Goal: Task Accomplishment & Management: Use online tool/utility

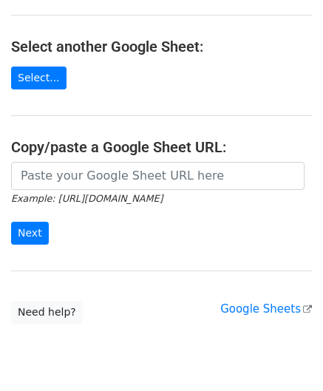
scroll to position [148, 0]
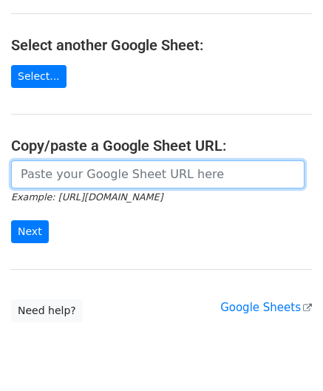
drag, startPoint x: 87, startPoint y: 168, endPoint x: 98, endPoint y: 174, distance: 11.9
click at [87, 168] on input "url" at bounding box center [158, 174] width 294 height 28
paste input "https://docs.google.com/spreadsheets/d/10WRYrUETwT55bC8fwSRzDC2G2f3k83bA-_3lrJU…"
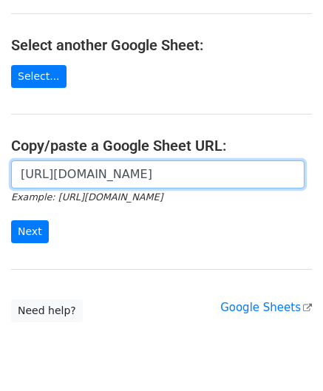
scroll to position [0, 314]
type input "https://docs.google.com/spreadsheets/d/10WRYrUETwT55bC8fwSRzDC2G2f3k83bA-_3lrJU…"
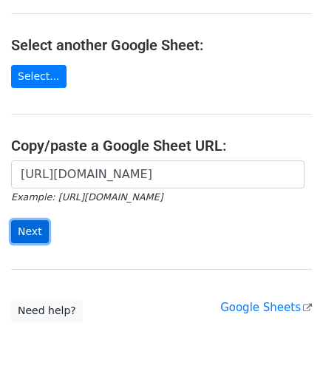
click at [33, 234] on input "Next" at bounding box center [30, 231] width 38 height 23
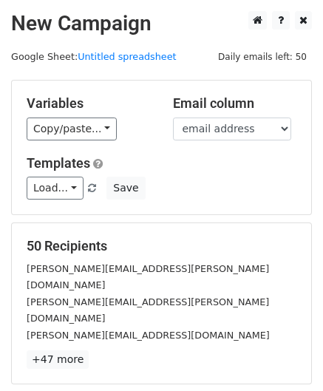
scroll to position [180, 0]
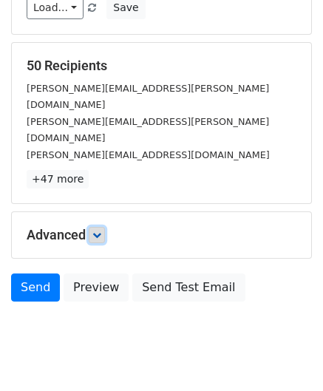
click at [101, 231] on icon at bounding box center [96, 235] width 9 height 9
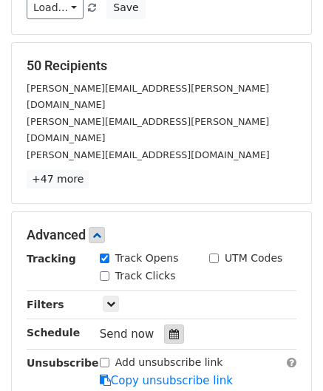
click at [169, 325] on div at bounding box center [174, 334] width 20 height 19
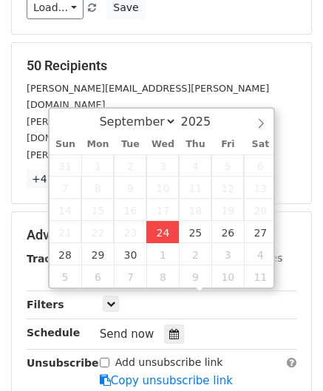
type input "[DATE] 12:00"
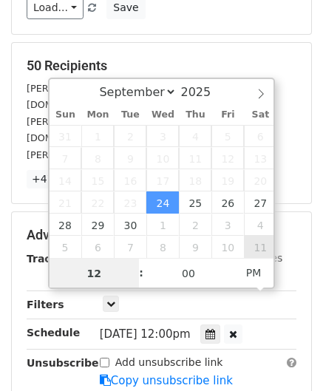
paste input "6"
type input "6"
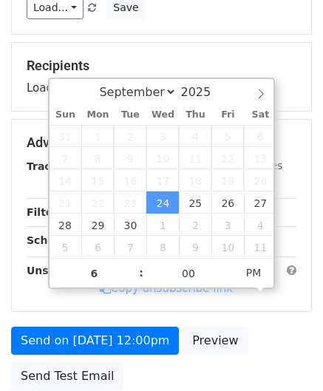
type input "[DATE] 18:00"
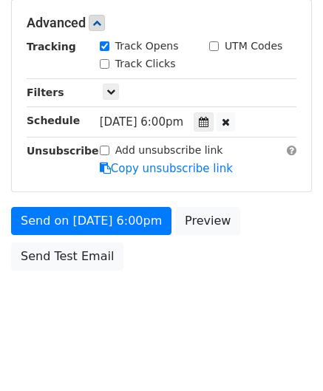
scroll to position [359, 0]
